Goal: Task Accomplishment & Management: Manage account settings

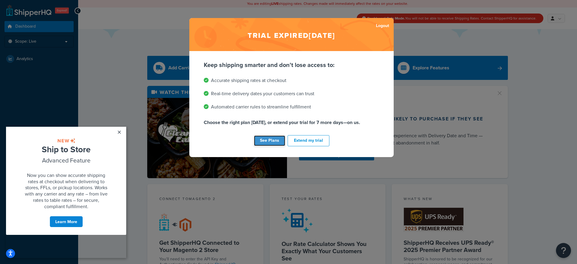
click at [270, 143] on link "See Plans" at bounding box center [269, 141] width 31 height 11
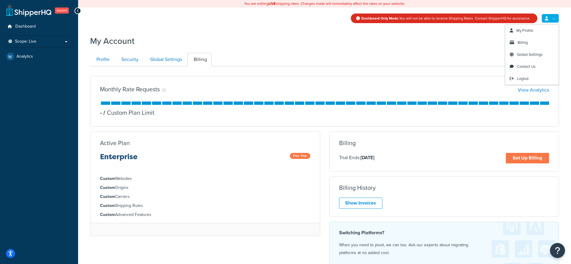
click at [555, 17] on link at bounding box center [550, 18] width 17 height 9
click at [525, 42] on span "Billing" at bounding box center [523, 43] width 10 height 6
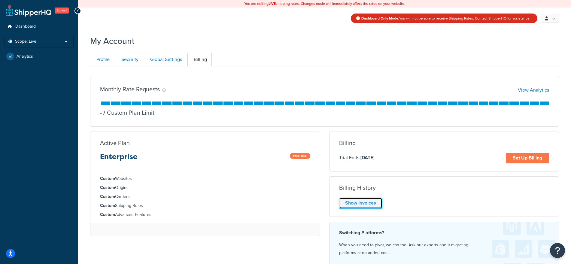
click at [356, 204] on link "Show Invoices" at bounding box center [360, 203] width 43 height 11
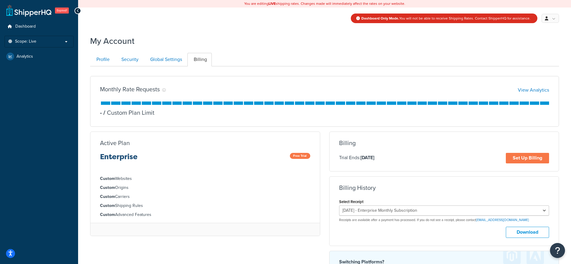
scroll to position [110, 0]
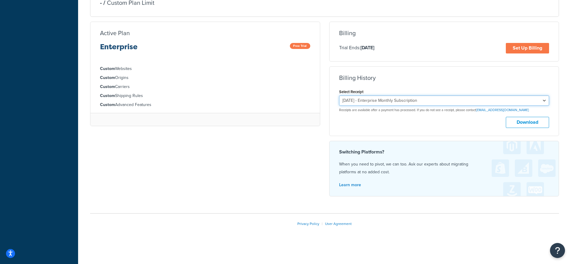
click at [509, 103] on select "June 12, 2025 - Enterprise Monthly Subscription May 12, 2025 - Enterprise Month…" at bounding box center [444, 101] width 210 height 10
click at [522, 125] on button "Download" at bounding box center [527, 122] width 43 height 11
